Goal: Information Seeking & Learning: Compare options

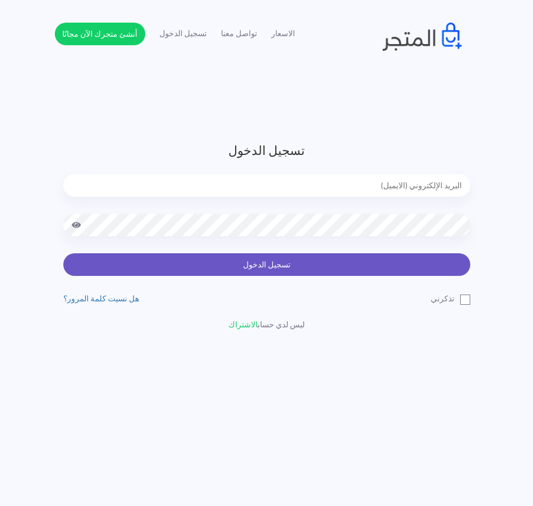
type input "[EMAIL_ADDRESS][DOMAIN_NAME]"
click at [384, 268] on button "تسجيل الدخول" at bounding box center [266, 264] width 407 height 23
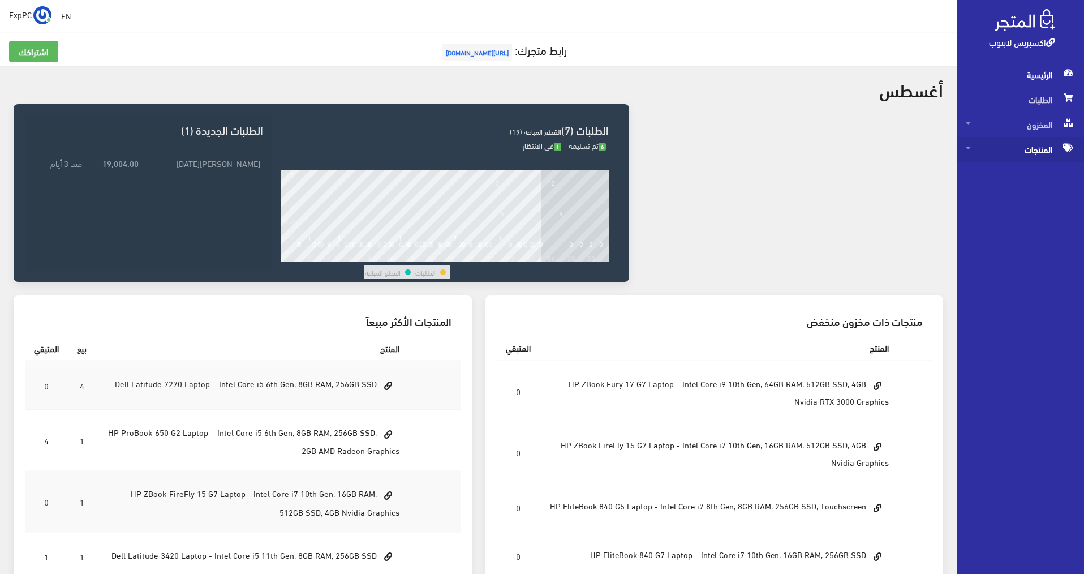
click at [539, 139] on span "المنتجات" at bounding box center [1020, 149] width 109 height 25
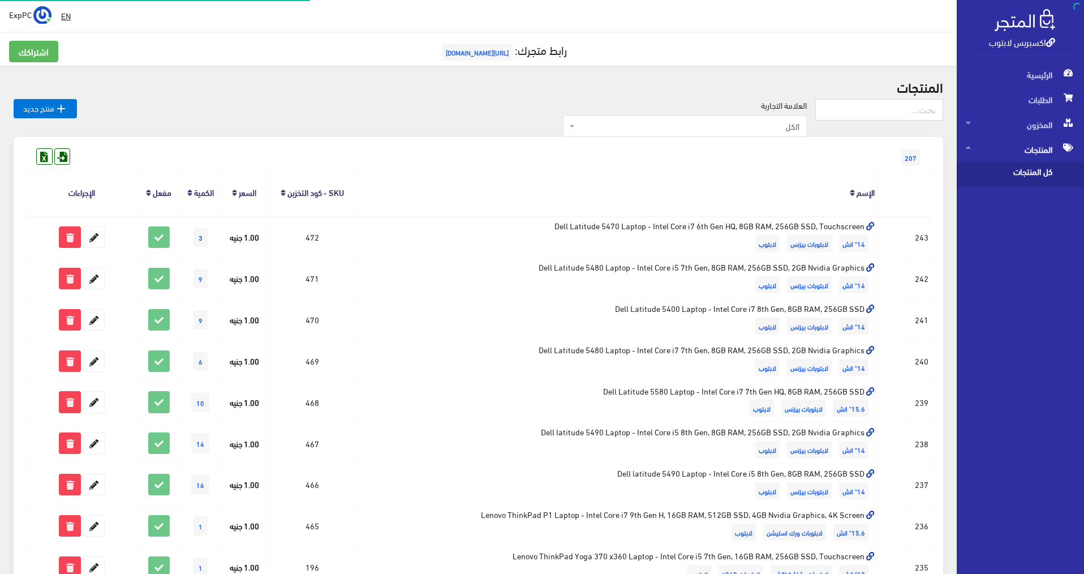
click at [539, 165] on span "كل المنتجات" at bounding box center [1009, 174] width 86 height 25
click at [539, 103] on input "text" at bounding box center [879, 109] width 128 height 21
type input "t560"
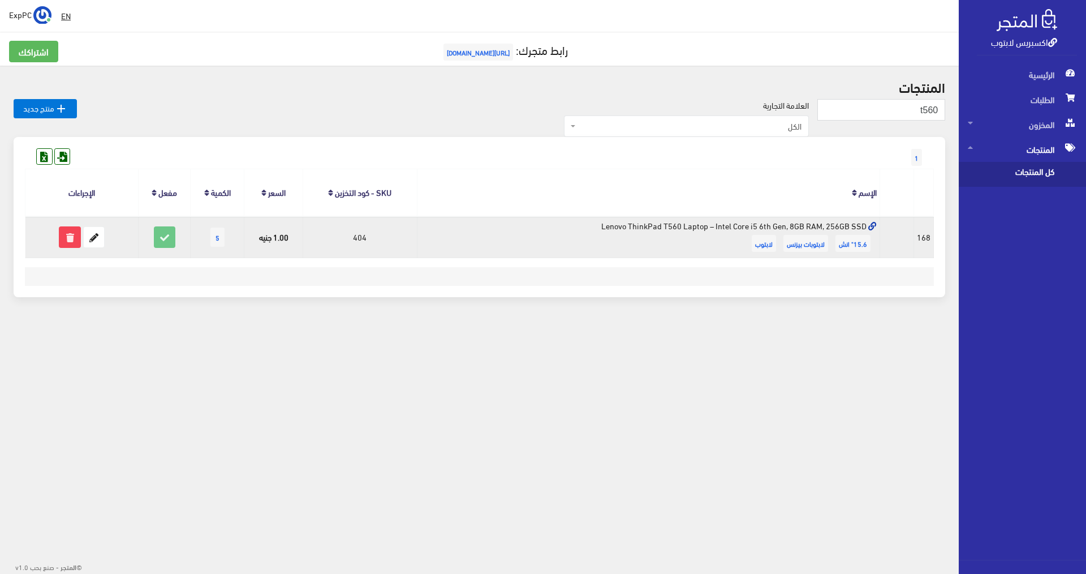
drag, startPoint x: 670, startPoint y: 225, endPoint x: 794, endPoint y: 226, distance: 123.9
click at [794, 226] on td "Lenovo ThinkPad T560 Laptop – Intel Core i5 6th Gen, 8GB RAM, 256GB SSD 15.6" ا…" at bounding box center [649, 236] width 463 height 41
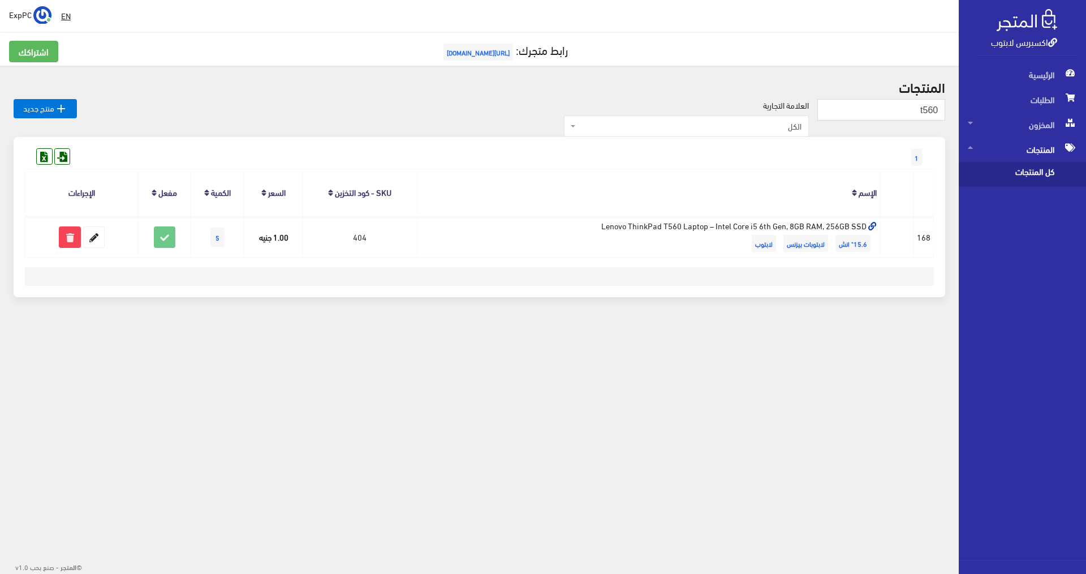
click at [1039, 171] on span "كل المنتجات" at bounding box center [1011, 174] width 86 height 25
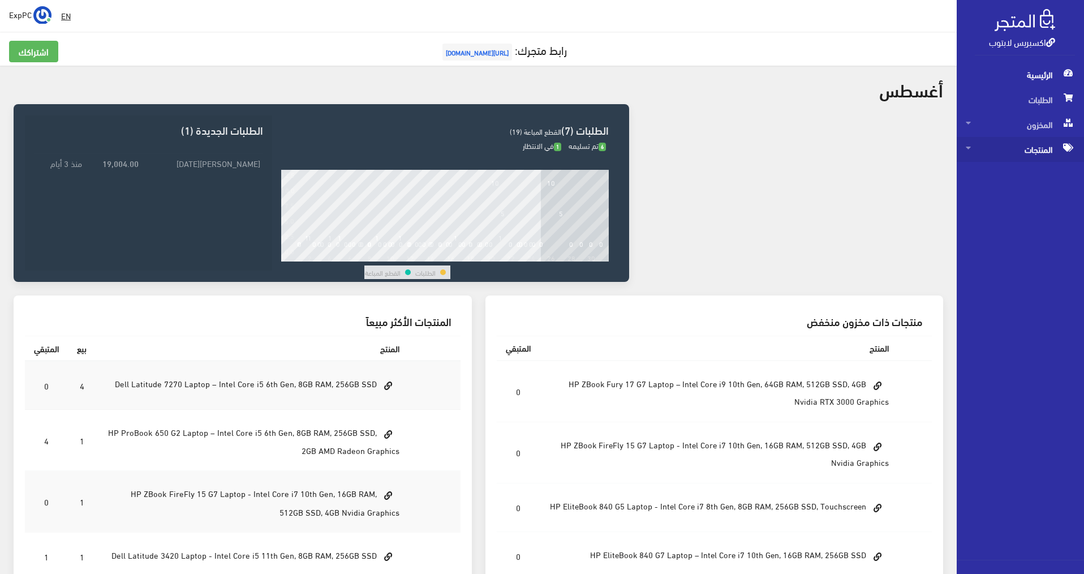
click at [539, 152] on span "المنتجات" at bounding box center [1020, 149] width 109 height 25
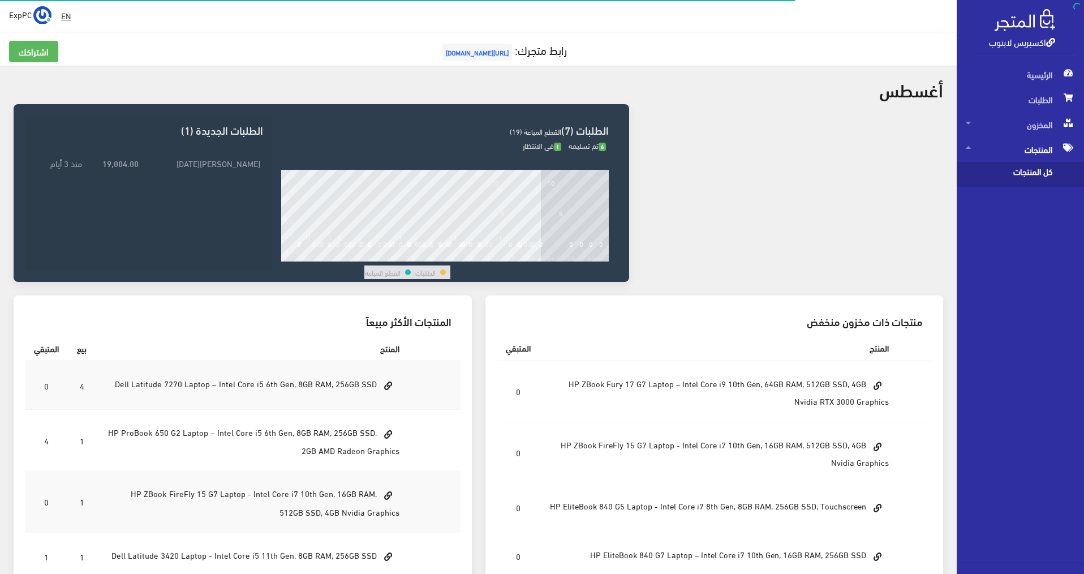
click at [539, 170] on span "كل المنتجات" at bounding box center [1009, 174] width 86 height 25
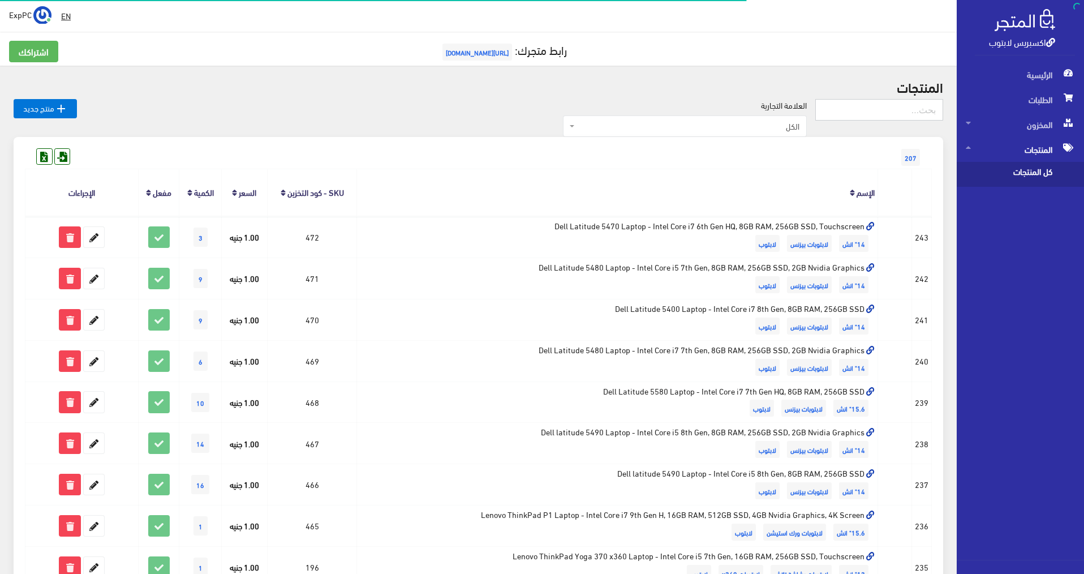
click at [539, 112] on input "text" at bounding box center [879, 109] width 128 height 21
type input "650 g5"
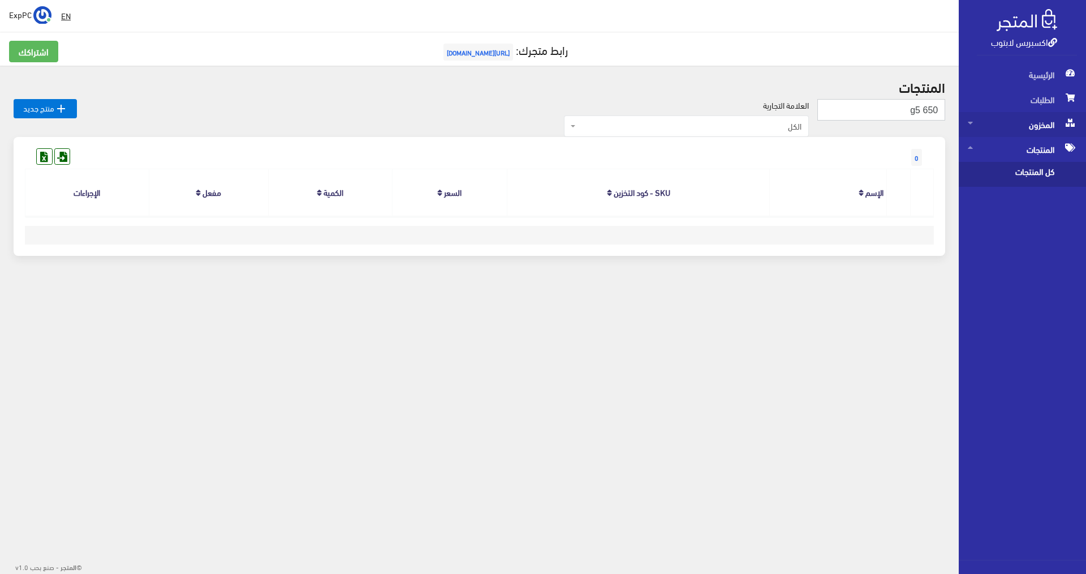
drag, startPoint x: 901, startPoint y: 104, endPoint x: 991, endPoint y: 115, distance: 90.7
click at [991, 115] on div "اكسبريس لابتوب الرئيسية الطلبات المخزون EN" at bounding box center [543, 159] width 1086 height 319
type input "650"
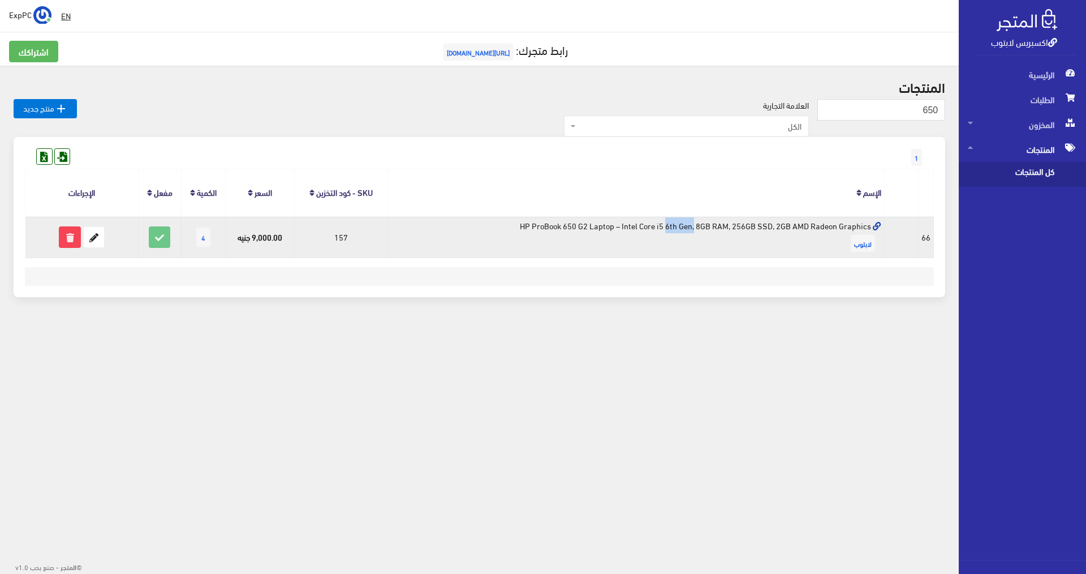
drag, startPoint x: 582, startPoint y: 224, endPoint x: 552, endPoint y: 223, distance: 29.4
click at [552, 223] on td "HP ProBook 650 G2 Laptop – Intel Core i5 6th Gen, 8GB RAM, 256GB SSD, 2GB AMD R…" at bounding box center [636, 236] width 497 height 41
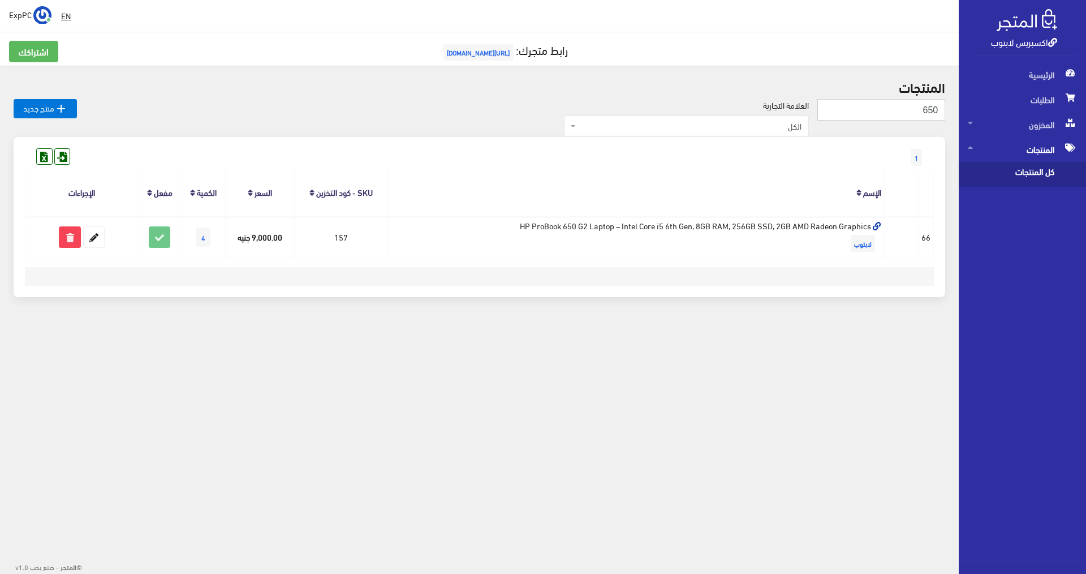
click at [896, 112] on input "650" at bounding box center [882, 109] width 128 height 21
type input "5470"
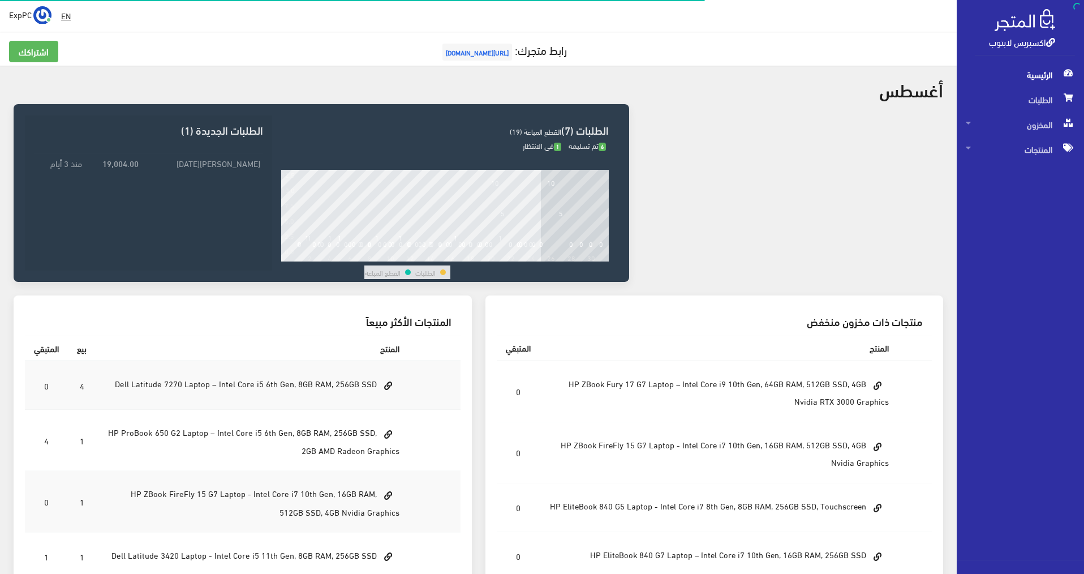
click at [1057, 147] on span "المنتجات" at bounding box center [1020, 149] width 109 height 25
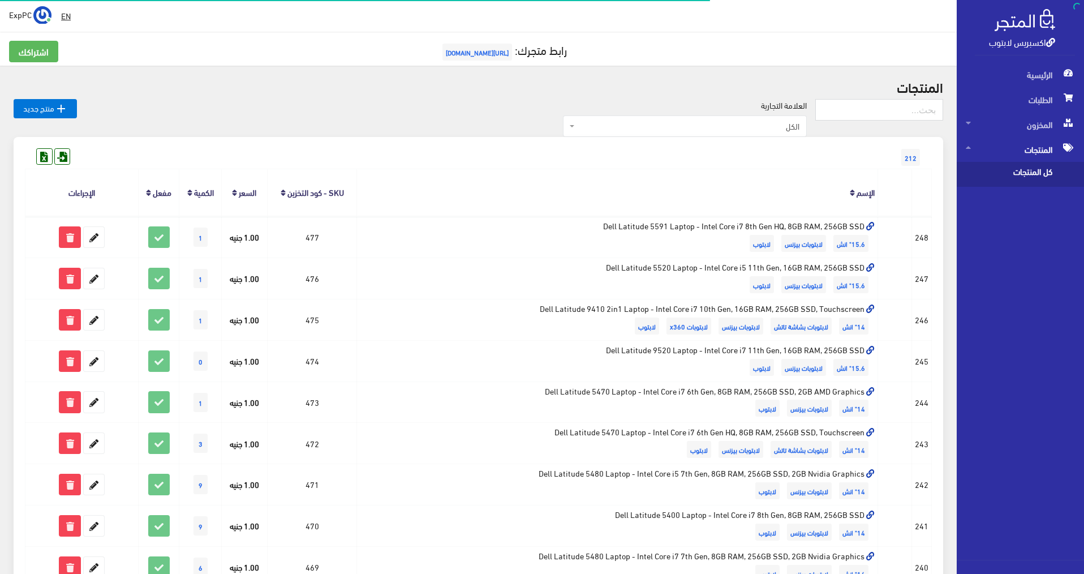
click at [1011, 176] on span "كل المنتجات" at bounding box center [1009, 174] width 86 height 25
click at [907, 112] on input "text" at bounding box center [879, 109] width 128 height 21
type input "i5 10 th"
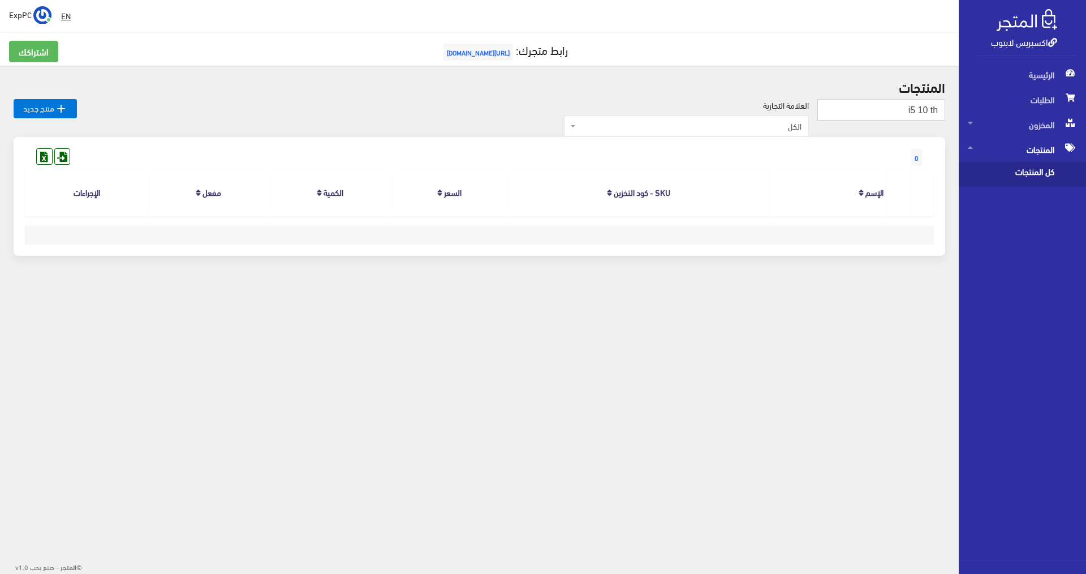
click at [928, 109] on input "i5 10 th" at bounding box center [882, 109] width 128 height 21
click at [929, 109] on input "i5 10 th" at bounding box center [882, 109] width 128 height 21
type input "i5 10th"
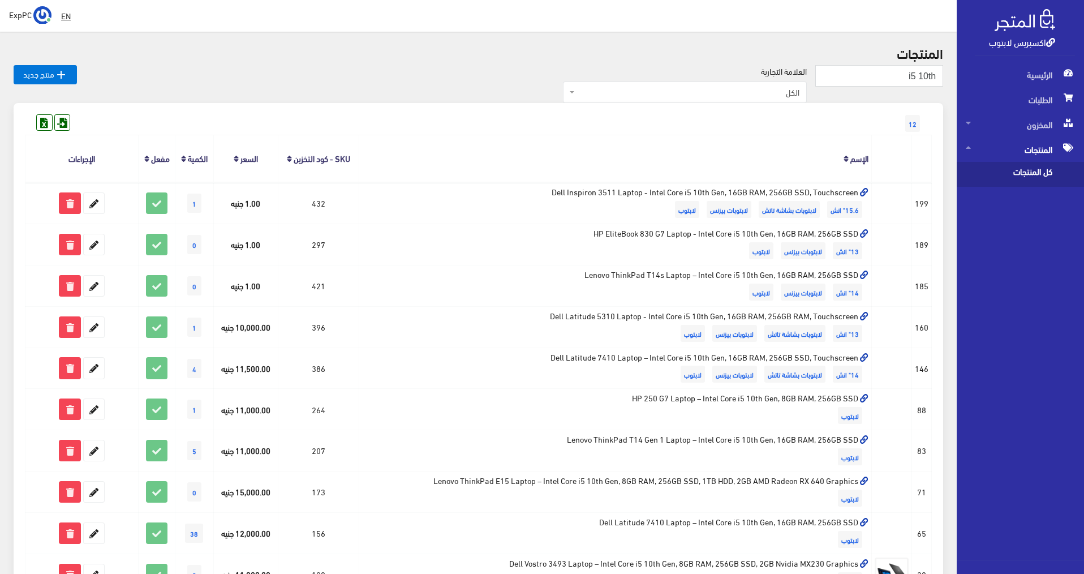
scroll to position [14, 0]
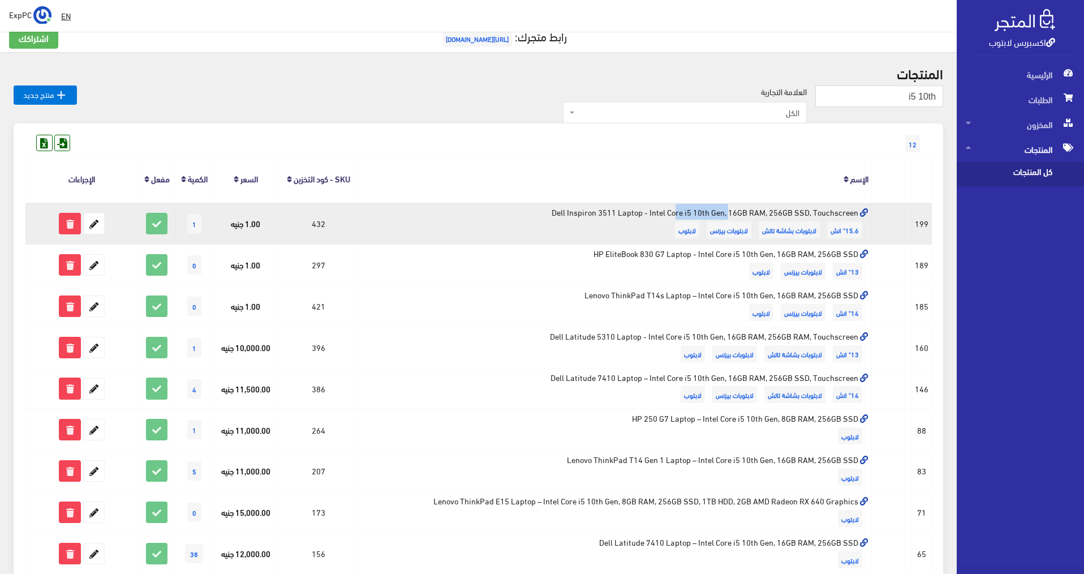
drag, startPoint x: 604, startPoint y: 212, endPoint x: 562, endPoint y: 212, distance: 41.9
click at [562, 212] on td "Dell Inspiron 3511 Laptop - Intel Core i5 10th Gen, 16GB RAM, 256GB SSD, Touchs…" at bounding box center [615, 223] width 513 height 41
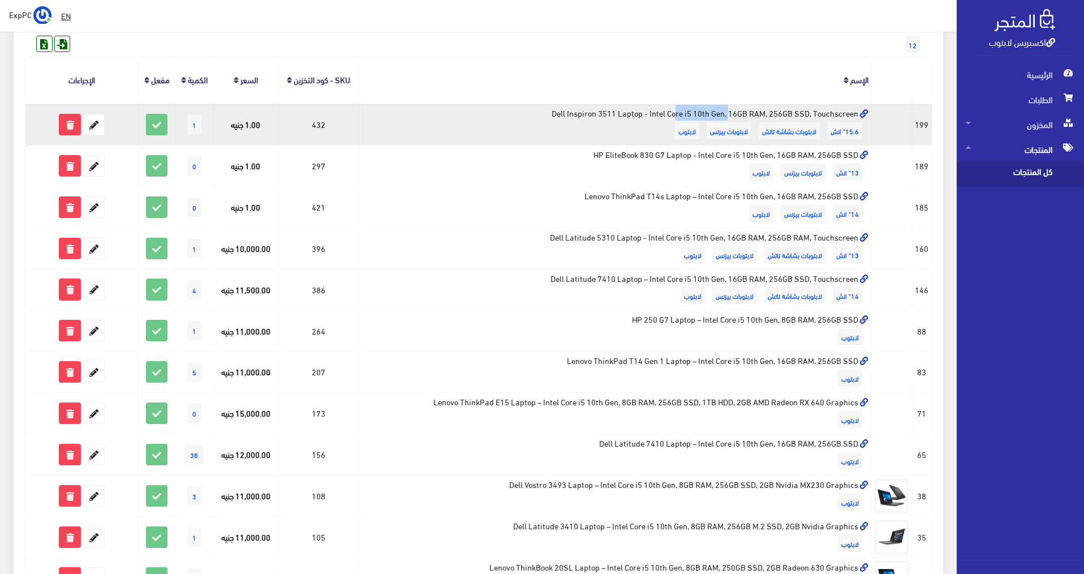
scroll to position [0, 0]
